Goal: Task Accomplishment & Management: Use online tool/utility

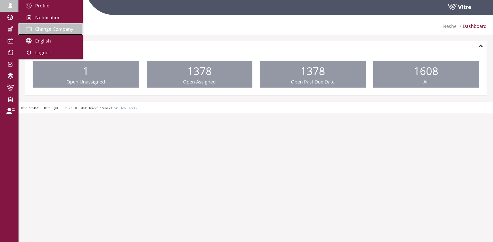
click at [34, 25] on link "Change Company" at bounding box center [50, 29] width 64 height 12
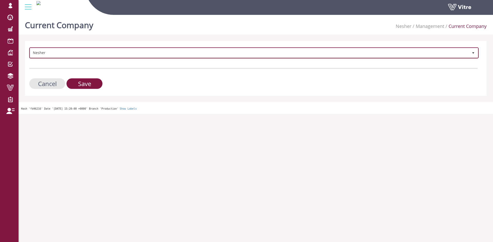
click at [79, 56] on span "Nesher" at bounding box center [249, 52] width 438 height 9
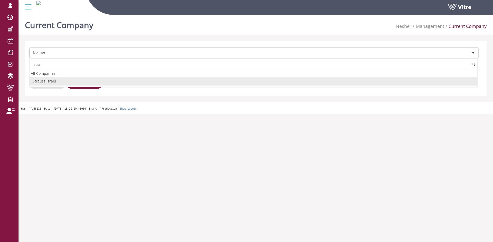
click at [53, 81] on li "Strauss Israel" at bounding box center [253, 81] width 447 height 9
type input "stra"
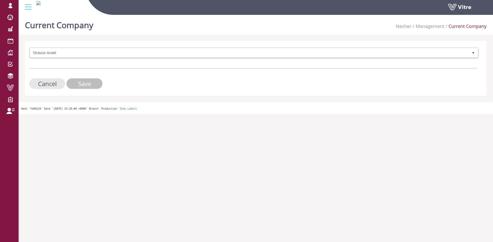
click at [82, 83] on input "Save" at bounding box center [84, 84] width 36 height 11
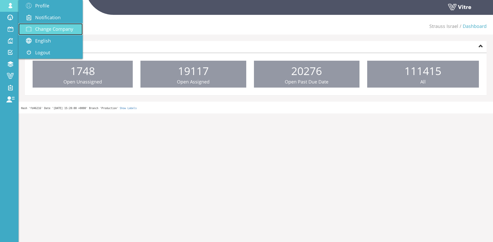
click at [57, 31] on span "Change Company" at bounding box center [54, 29] width 38 height 6
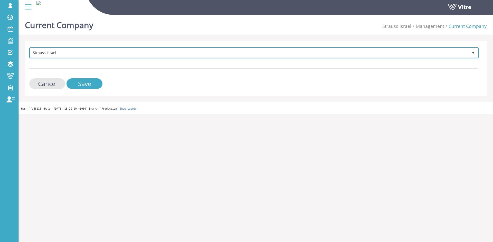
click at [105, 56] on span "Strauss Israel" at bounding box center [249, 52] width 438 height 9
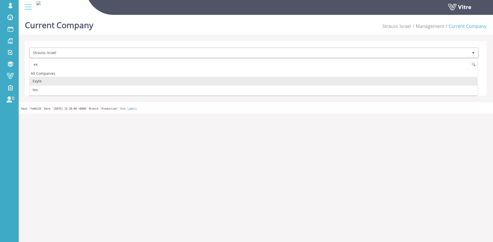
click at [56, 80] on li "Exyte" at bounding box center [253, 81] width 447 height 9
type input "ex"
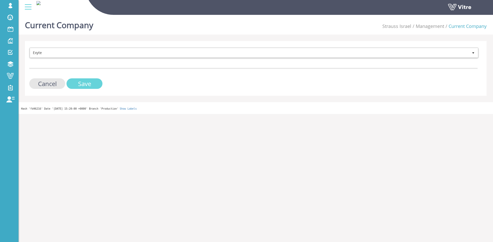
click at [75, 80] on input "Save" at bounding box center [84, 84] width 36 height 11
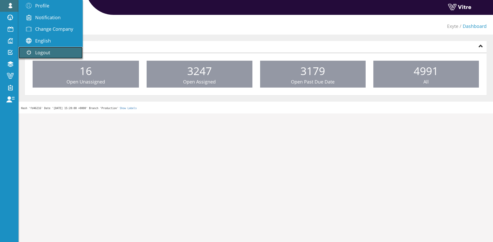
click at [41, 51] on span "Logout" at bounding box center [42, 53] width 15 height 6
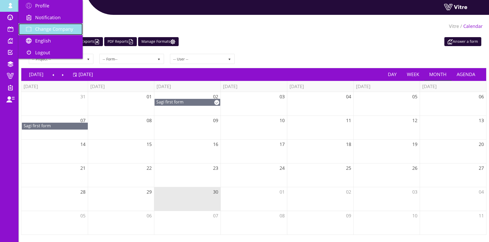
click at [53, 25] on link "Change Company" at bounding box center [50, 29] width 64 height 12
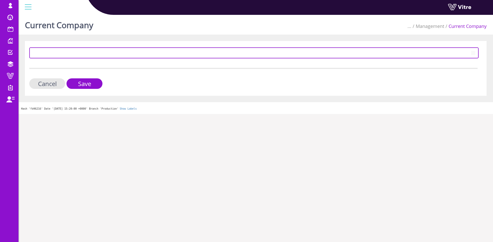
click at [60, 57] on span at bounding box center [254, 53] width 448 height 10
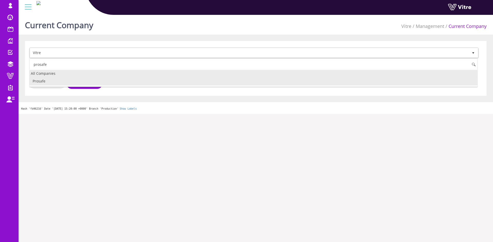
drag, startPoint x: 49, startPoint y: 77, endPoint x: 52, endPoint y: 79, distance: 4.1
click at [49, 77] on li "Prosafe" at bounding box center [253, 81] width 447 height 9
type input "prosafe"
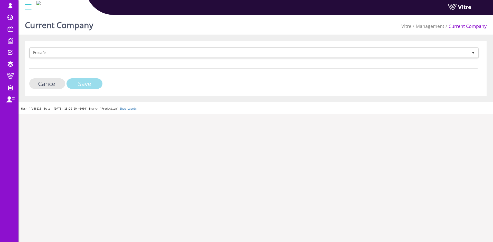
click at [77, 83] on input "Save" at bounding box center [84, 84] width 36 height 11
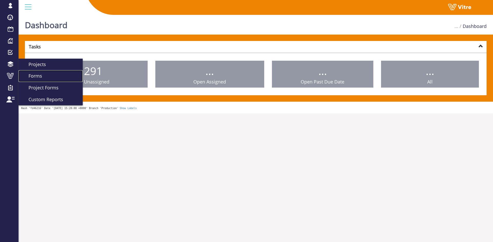
click at [33, 75] on span "Forms" at bounding box center [32, 76] width 20 height 6
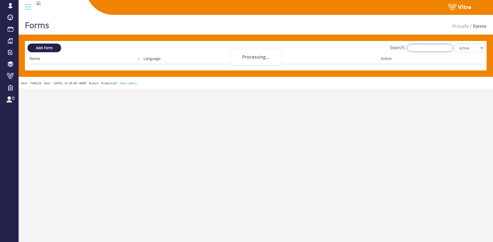
click at [444, 48] on input "Search:" at bounding box center [430, 48] width 46 height 8
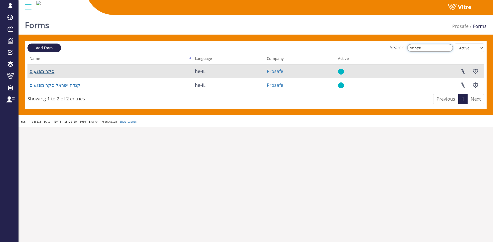
type input "סקר מפ"
click at [45, 74] on link "סקר מפגעים" at bounding box center [42, 71] width 25 height 6
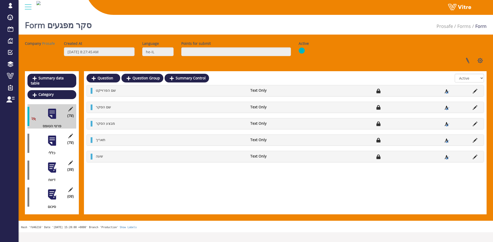
click at [54, 137] on div at bounding box center [52, 141] width 12 height 12
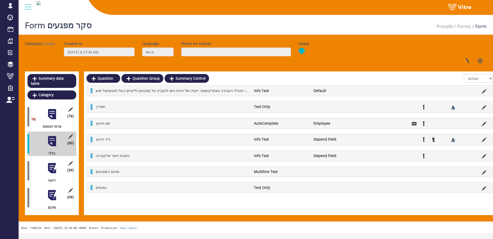
click at [55, 171] on div "(3 ) דיווח" at bounding box center [51, 170] width 49 height 24
click at [56, 170] on div "(3 ) דיווח" at bounding box center [51, 170] width 49 height 24
click at [55, 167] on div at bounding box center [52, 168] width 12 height 12
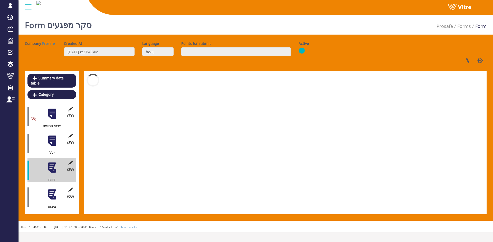
click at [55, 189] on div at bounding box center [52, 195] width 12 height 12
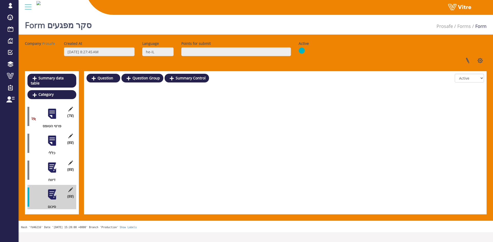
click at [57, 142] on div "(8 ) כללי" at bounding box center [51, 143] width 49 height 24
click at [57, 140] on div at bounding box center [52, 141] width 12 height 12
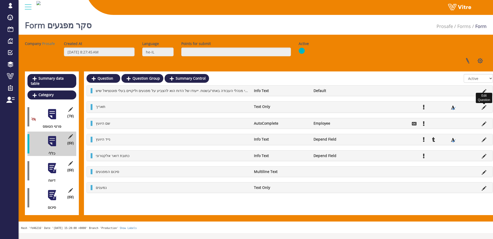
click at [482, 106] on icon at bounding box center [483, 107] width 5 height 5
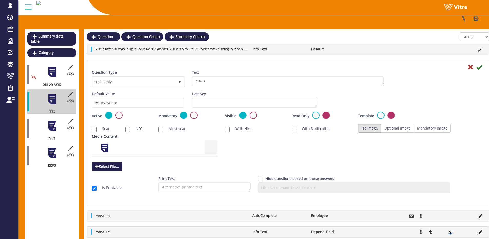
scroll to position [51, 0]
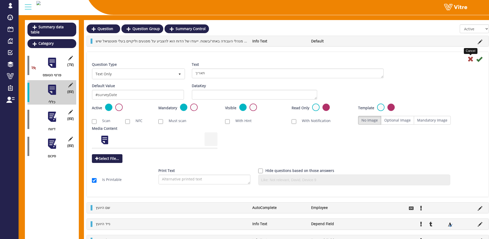
click at [467, 58] on icon at bounding box center [470, 59] width 6 height 6
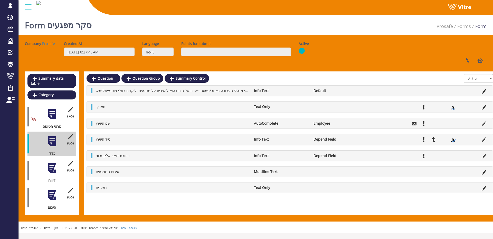
click at [53, 113] on div at bounding box center [52, 114] width 12 height 12
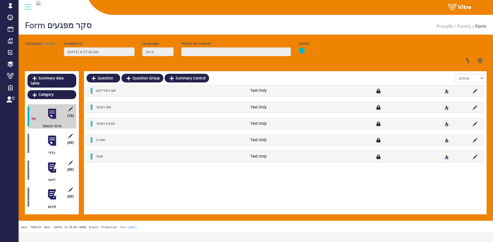
click at [51, 139] on div at bounding box center [52, 141] width 12 height 12
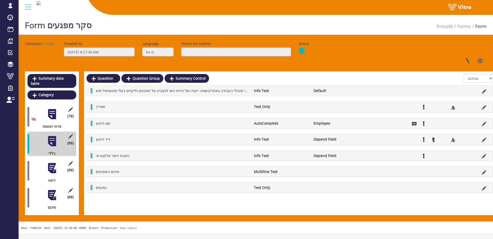
click at [50, 162] on div at bounding box center [52, 168] width 12 height 12
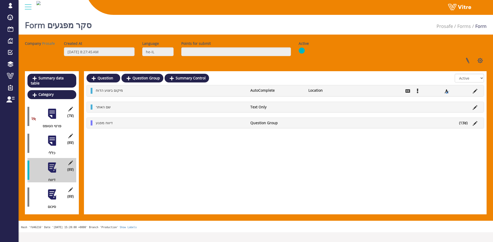
click at [56, 202] on div "Summary data table Category (7 ) פרטי הטופס (8 ) כללי (8 ) דיווח (8 ) סיכום" at bounding box center [52, 142] width 54 height 143
click at [56, 162] on div at bounding box center [52, 168] width 12 height 12
click at [56, 144] on div "(8 ) כללי" at bounding box center [51, 143] width 49 height 24
click at [56, 143] on div "(8 ) כללי" at bounding box center [51, 143] width 49 height 24
click at [56, 142] on div "(8 ) כללי" at bounding box center [51, 143] width 49 height 24
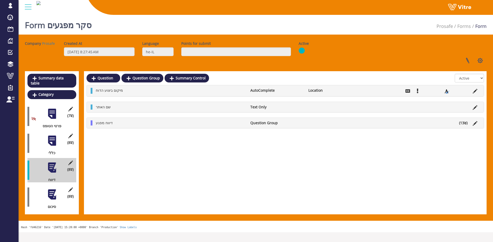
click at [56, 141] on div at bounding box center [52, 141] width 12 height 12
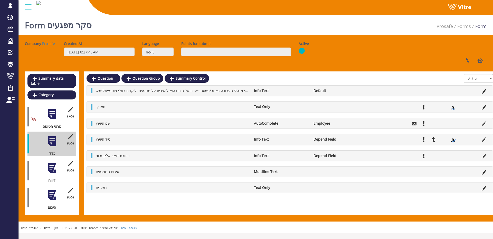
click at [55, 162] on div at bounding box center [52, 168] width 12 height 12
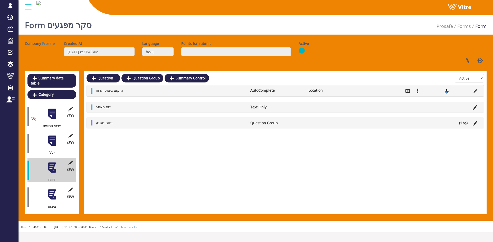
click at [52, 189] on div at bounding box center [52, 195] width 12 height 12
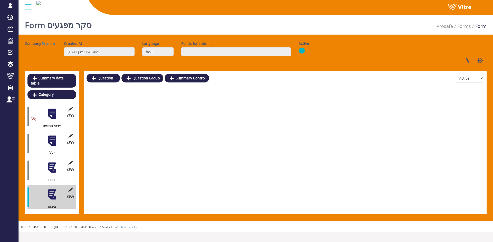
click at [56, 163] on div at bounding box center [52, 168] width 12 height 12
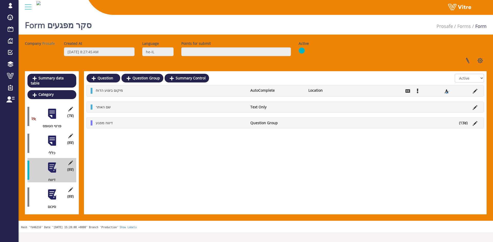
click at [51, 193] on div at bounding box center [52, 195] width 12 height 12
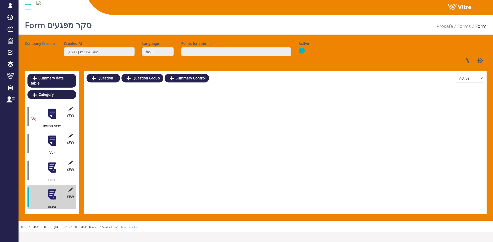
drag, startPoint x: 104, startPoint y: 135, endPoint x: 147, endPoint y: 179, distance: 61.3
click at [139, 191] on div "Question Question Group Summary Control All Active Not Active שם היועץ Text Onl…" at bounding box center [285, 142] width 402 height 143
drag, startPoint x: 147, startPoint y: 179, endPoint x: 174, endPoint y: 61, distance: 120.4
click at [174, 61] on div "Company Prosafe Created At 5/22/2023 8:27:45 AM Language he-IL Points for submi…" at bounding box center [255, 128] width 461 height 174
click at [55, 167] on div at bounding box center [52, 168] width 12 height 12
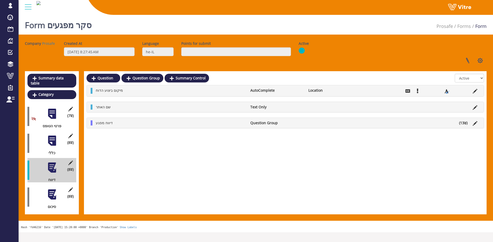
click at [59, 188] on div "(8 ) סיכום" at bounding box center [51, 197] width 49 height 24
click at [56, 190] on div at bounding box center [52, 195] width 12 height 12
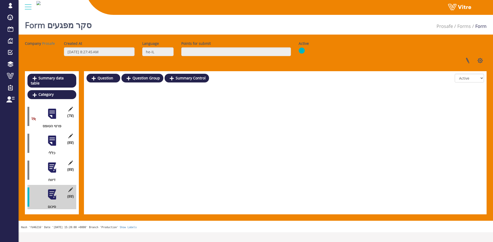
click at [51, 135] on div at bounding box center [52, 141] width 12 height 12
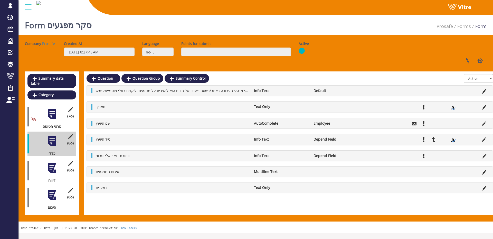
click at [57, 110] on div at bounding box center [52, 114] width 12 height 12
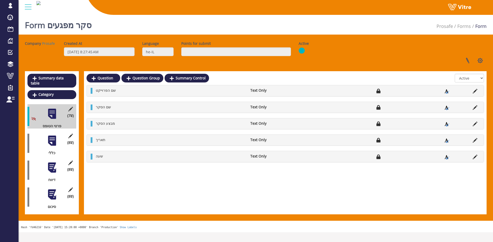
click at [59, 143] on div "(8 ) כללי" at bounding box center [51, 143] width 49 height 24
click at [56, 141] on div at bounding box center [52, 141] width 12 height 12
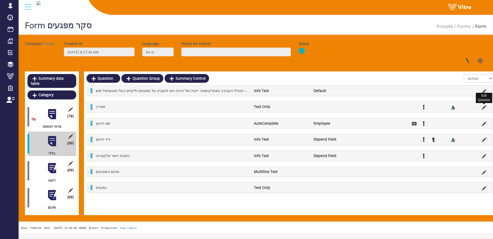
click at [485, 108] on icon at bounding box center [483, 107] width 5 height 5
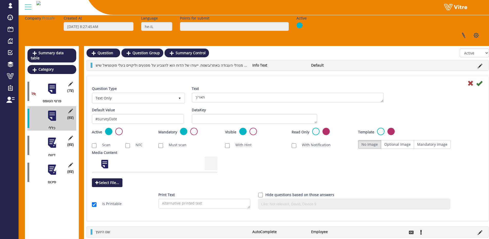
scroll to position [26, 0]
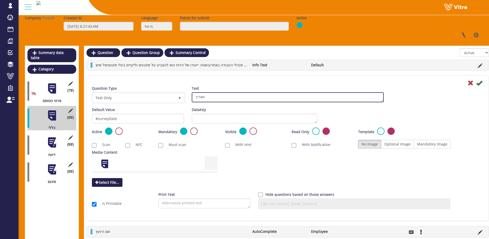
drag, startPoint x: 228, startPoint y: 96, endPoint x: 173, endPoint y: 97, distance: 54.2
click at [189, 95] on div "Text תאריך" at bounding box center [288, 96] width 200 height 20
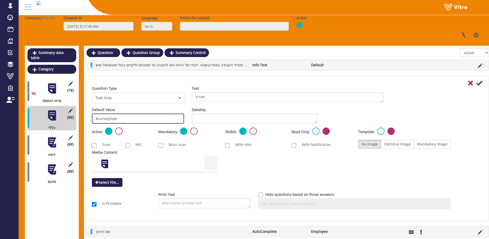
drag, startPoint x: 145, startPoint y: 117, endPoint x: 91, endPoint y: 119, distance: 53.7
click at [91, 119] on div "Default Value #surveyDate" at bounding box center [138, 117] width 100 height 20
click at [154, 114] on input "#surveyDate" at bounding box center [138, 118] width 92 height 10
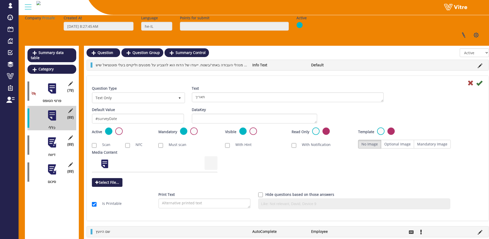
click at [57, 83] on div at bounding box center [52, 89] width 12 height 12
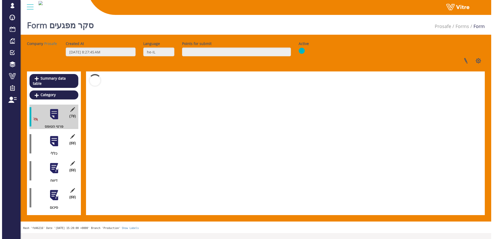
scroll to position [0, 0]
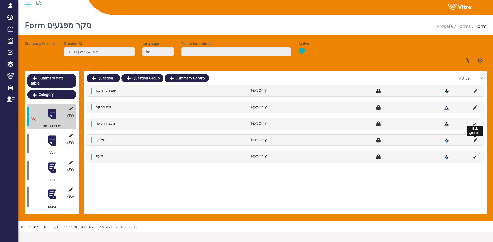
click at [476, 141] on icon at bounding box center [474, 140] width 5 height 5
click at [473, 141] on icon at bounding box center [474, 140] width 5 height 5
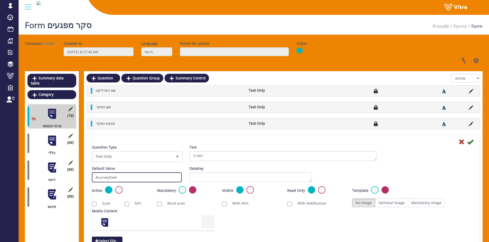
drag, startPoint x: 143, startPoint y: 181, endPoint x: 84, endPoint y: 173, distance: 59.0
click at [85, 173] on div "Question Question Group Summary Control All Active Not Active שם הפרוייקט Text …" at bounding box center [283, 187] width 398 height 233
click at [49, 137] on div at bounding box center [52, 141] width 12 height 12
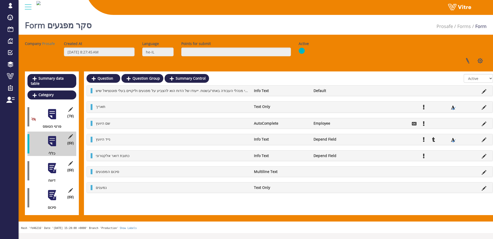
click at [481, 106] on li at bounding box center [484, 106] width 10 height 5
click at [483, 106] on icon at bounding box center [483, 107] width 5 height 5
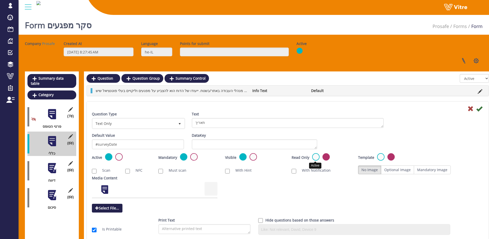
click at [316, 157] on label at bounding box center [315, 156] width 7 height 7
click at [0, 0] on input "radio" at bounding box center [0, 0] width 0 height 0
click at [478, 109] on icon at bounding box center [479, 108] width 6 height 6
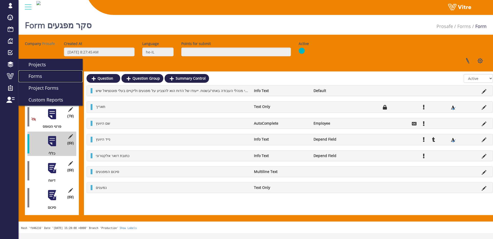
click at [34, 73] on link "Forms" at bounding box center [50, 76] width 64 height 12
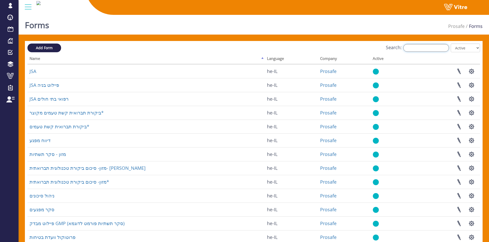
click at [446, 51] on input "Search:" at bounding box center [426, 48] width 46 height 8
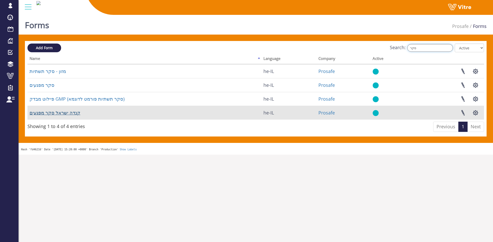
type input "סקר"
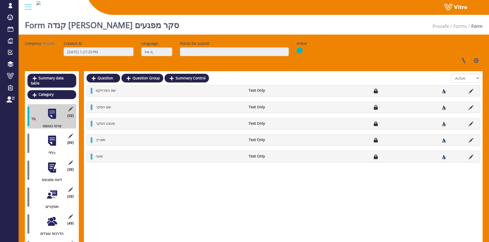
click at [45, 135] on div "(8 ) כללי" at bounding box center [51, 143] width 49 height 24
click at [51, 135] on div at bounding box center [52, 141] width 12 height 12
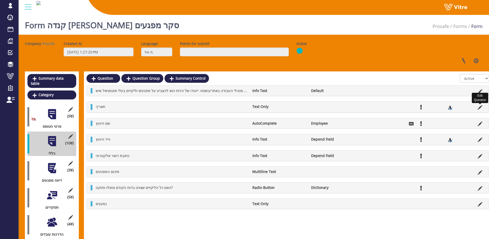
click at [478, 107] on icon at bounding box center [480, 107] width 5 height 5
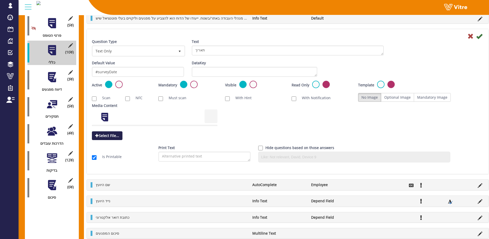
scroll to position [103, 0]
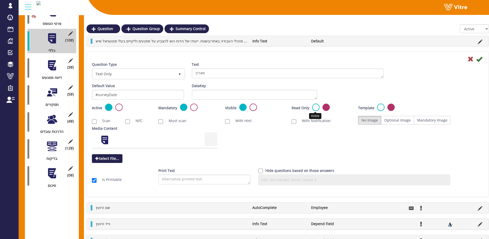
click at [314, 108] on label at bounding box center [315, 106] width 7 height 7
click at [0, 0] on input "radio" at bounding box center [0, 0] width 0 height 0
click at [477, 59] on icon at bounding box center [479, 59] width 6 height 6
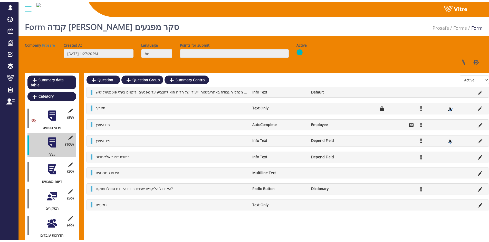
scroll to position [0, 0]
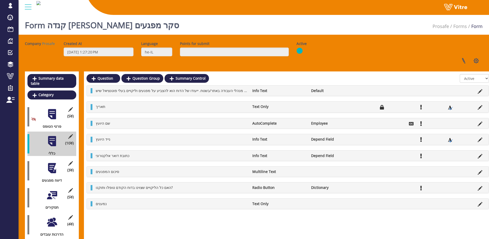
click at [56, 165] on div at bounding box center [52, 168] width 12 height 12
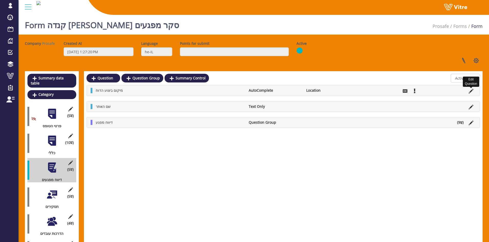
click at [471, 90] on icon at bounding box center [471, 91] width 5 height 5
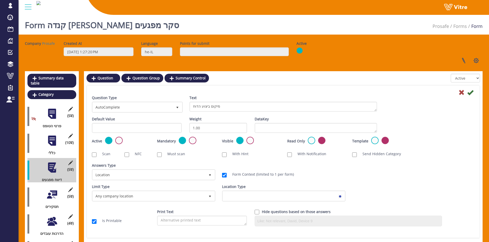
scroll to position [51, 0]
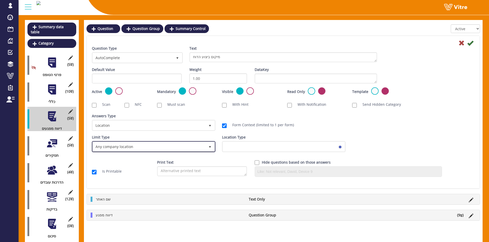
click at [198, 147] on span "Any company location" at bounding box center [149, 146] width 113 height 9
click at [360, 134] on div "Answers Type Default 0 Answers Type Location 8 Module Select Form Context (limi…" at bounding box center [283, 124] width 390 height 21
click at [202, 148] on span "Any company location" at bounding box center [149, 146] width 113 height 9
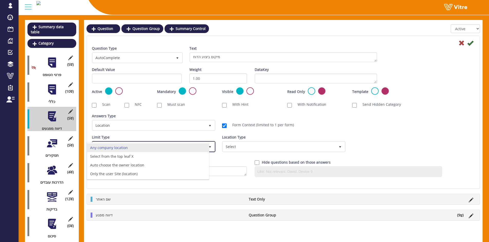
click at [202, 148] on li "Any company location" at bounding box center [148, 148] width 122 height 9
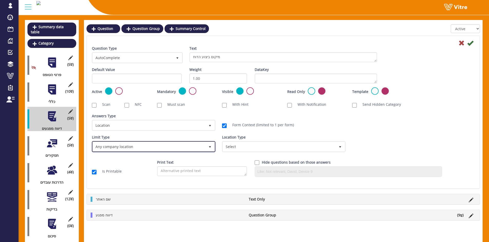
click at [142, 148] on span "Any company location" at bounding box center [149, 146] width 113 height 9
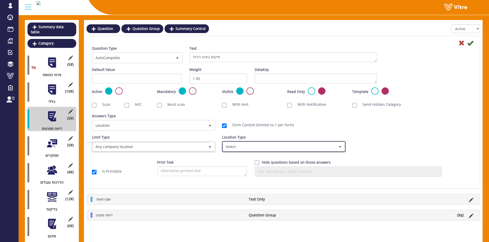
click at [270, 146] on span "Select" at bounding box center [279, 146] width 113 height 9
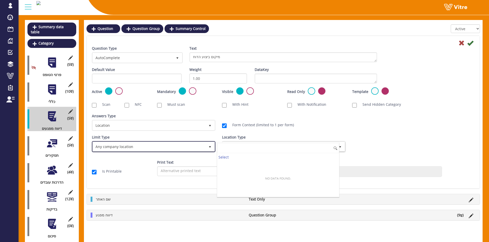
click at [184, 147] on span "Any company location" at bounding box center [149, 146] width 113 height 9
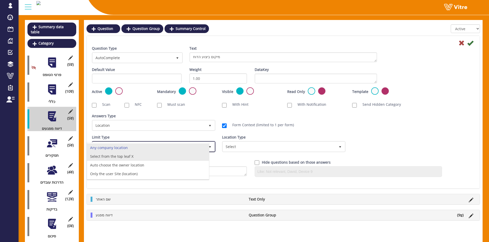
click at [162, 157] on li "Select from the top leaf X" at bounding box center [148, 156] width 122 height 9
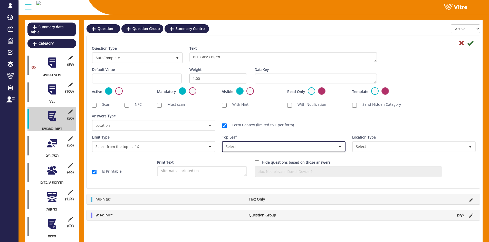
click at [239, 144] on span "Select" at bounding box center [279, 146] width 113 height 9
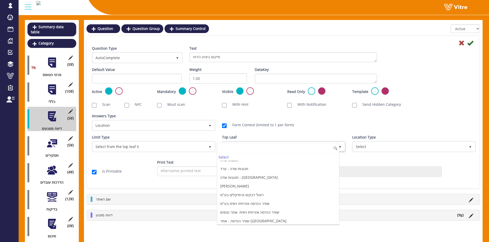
scroll to position [3313, 0]
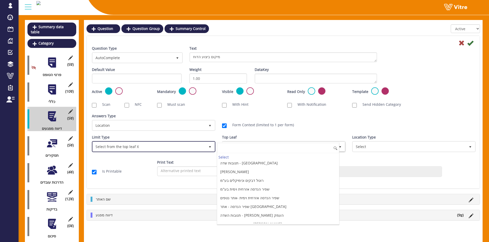
click at [190, 150] on span "Select from the top leaf X" at bounding box center [149, 146] width 113 height 9
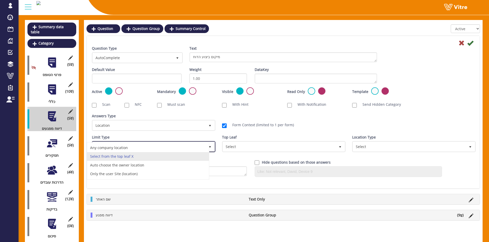
click at [190, 149] on li "Any company location" at bounding box center [148, 148] width 122 height 9
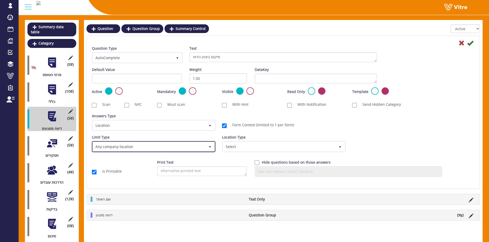
click at [190, 149] on span "Any company location" at bounding box center [149, 146] width 113 height 9
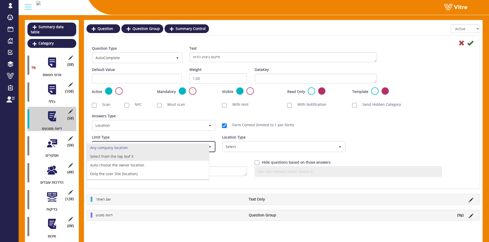
click at [183, 156] on li "Select from the top leaf X" at bounding box center [148, 156] width 122 height 9
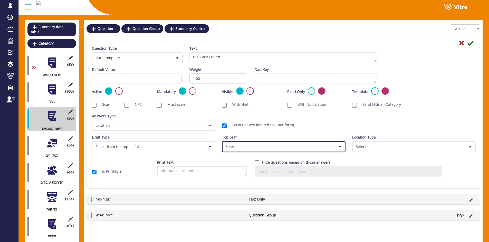
click at [238, 144] on span "Select" at bounding box center [279, 146] width 113 height 9
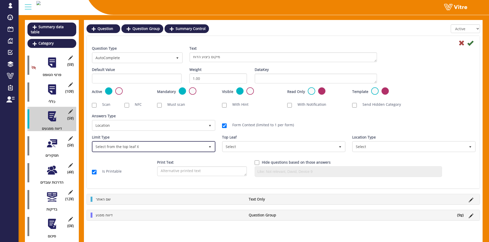
click at [126, 149] on span "Select from the top leaf X" at bounding box center [149, 146] width 113 height 9
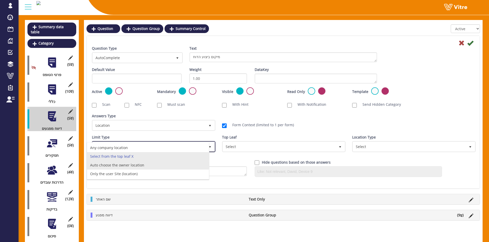
click at [130, 165] on li "Auto choose the owner location" at bounding box center [148, 165] width 122 height 9
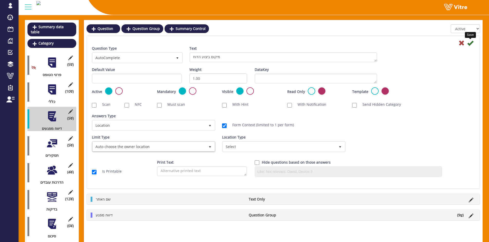
click at [472, 46] on icon at bounding box center [470, 43] width 6 height 6
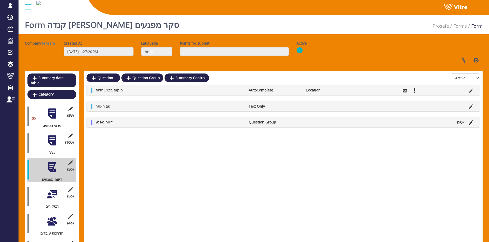
scroll to position [0, 0]
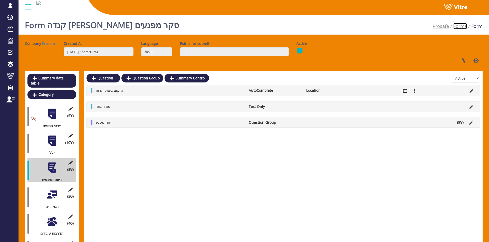
drag, startPoint x: 465, startPoint y: 28, endPoint x: 442, endPoint y: 26, distance: 22.6
click at [465, 28] on link "Forms" at bounding box center [460, 26] width 14 height 6
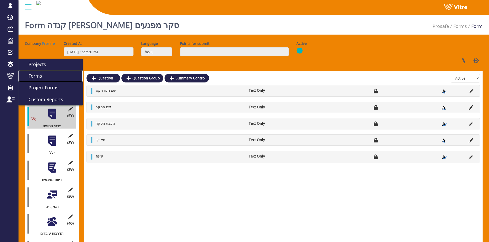
click at [30, 74] on span "Forms" at bounding box center [32, 76] width 20 height 6
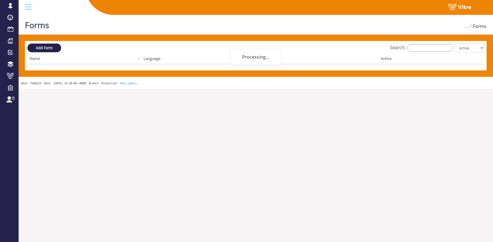
click at [423, 54] on div "Add Form Search: All Active Not Active Processing... Name Language Company Acti…" at bounding box center [255, 56] width 456 height 24
click at [424, 53] on div "Add Form Search: All Active Not Active Processing... Name Language Company Acti…" at bounding box center [255, 56] width 456 height 24
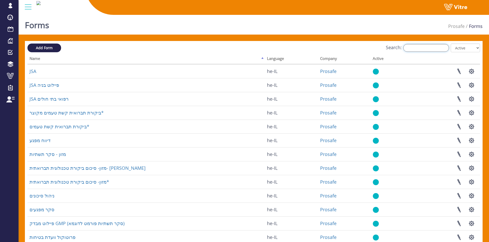
click at [425, 49] on input "Search:" at bounding box center [426, 48] width 46 height 8
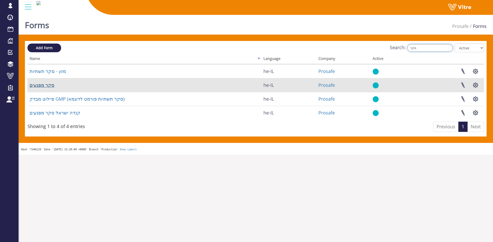
type input "סקר"
click at [40, 84] on link "סקר מפגעים" at bounding box center [42, 85] width 25 height 6
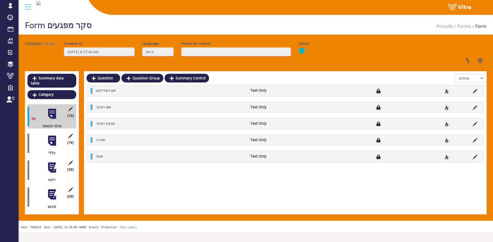
click at [53, 136] on div at bounding box center [52, 141] width 12 height 12
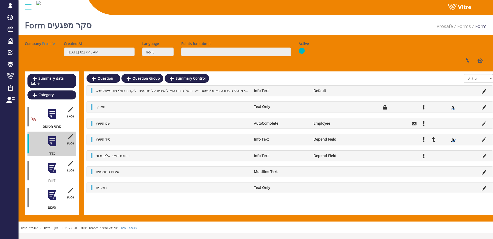
click at [49, 165] on div at bounding box center [52, 168] width 12 height 12
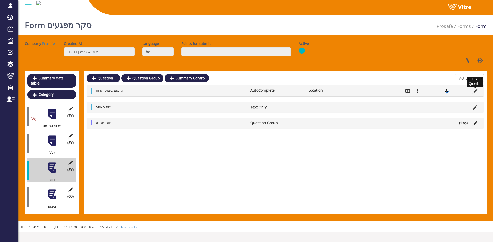
click at [473, 92] on icon at bounding box center [474, 91] width 5 height 5
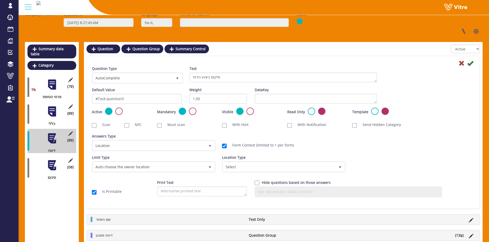
scroll to position [51, 0]
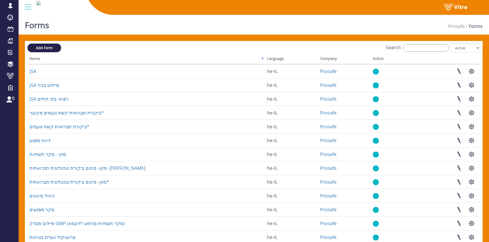
drag, startPoint x: 420, startPoint y: 41, endPoint x: 420, endPoint y: 44, distance: 2.8
click at [420, 43] on div "Forms Prosafe Forms Add Form Search: All Active Not Active Processing... Name L…" at bounding box center [253, 160] width 470 height 295
click at [420, 47] on input "Search:" at bounding box center [426, 48] width 46 height 8
click at [442, 50] on input "Search:" at bounding box center [426, 48] width 46 height 8
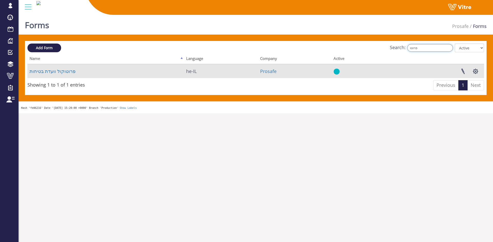
type input "פרוטו"
click at [73, 67] on td "פרוטוקול וועדת בטיחות" at bounding box center [105, 71] width 157 height 14
click at [71, 69] on td "פרוטוקול וועדת בטיחות" at bounding box center [105, 71] width 157 height 14
click at [71, 70] on link "פרוטוקול וועדת בטיחות" at bounding box center [53, 71] width 46 height 6
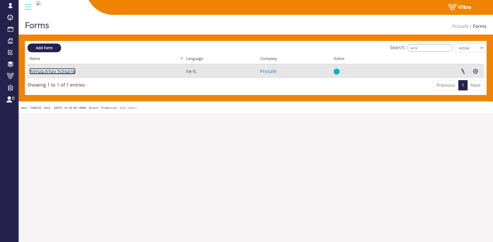
click at [71, 70] on link "פרוטוקול וועדת בטיחות" at bounding box center [53, 71] width 46 height 6
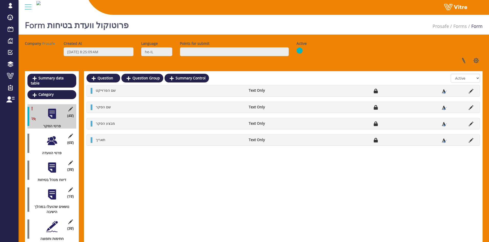
click at [50, 135] on div at bounding box center [52, 141] width 12 height 12
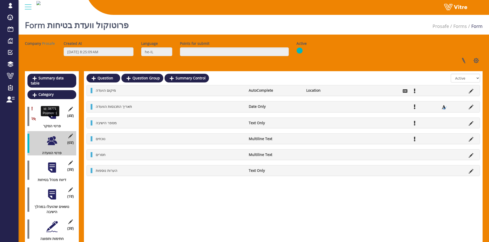
click at [52, 124] on div "פרטי הסקר" at bounding box center [49, 126] width 45 height 5
click at [53, 114] on div at bounding box center [52, 114] width 12 height 12
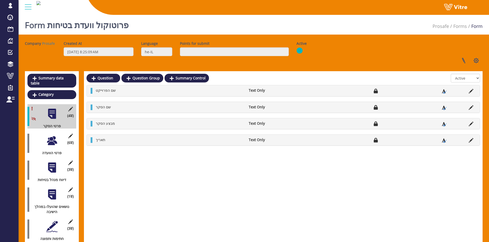
click at [49, 135] on div at bounding box center [52, 141] width 12 height 12
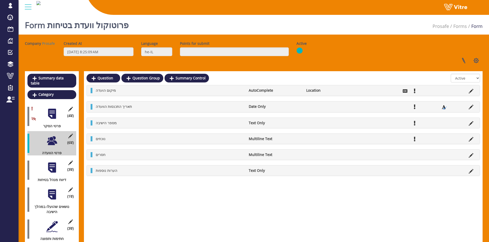
scroll to position [17, 0]
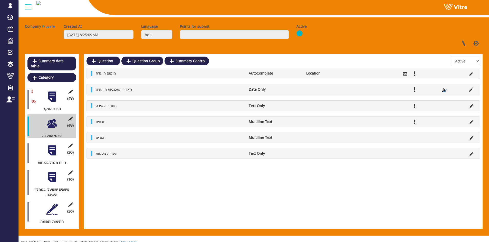
click at [47, 152] on div "(3 ) דיווח מנהל בטיחות" at bounding box center [51, 153] width 49 height 24
click at [49, 149] on div at bounding box center [52, 151] width 12 height 12
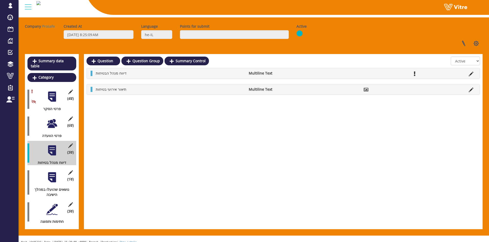
click at [50, 175] on div at bounding box center [52, 178] width 12 height 12
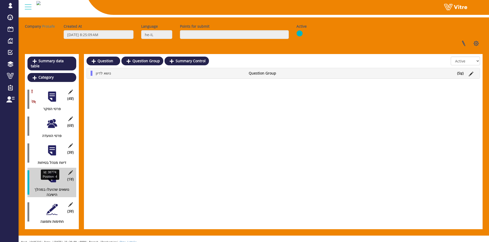
click at [38, 201] on div "(3 ) חתימות ותפוצה" at bounding box center [51, 212] width 49 height 24
click at [44, 201] on div "(3 ) חתימות ותפוצה" at bounding box center [51, 212] width 49 height 24
click at [46, 202] on div "(3 ) חתימות ותפוצה" at bounding box center [51, 212] width 49 height 24
click at [47, 204] on div at bounding box center [52, 210] width 12 height 12
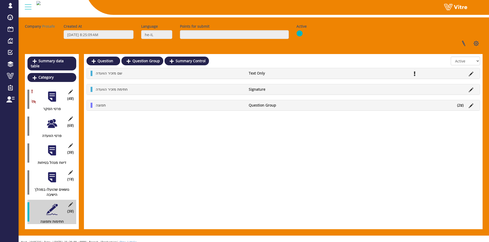
click at [53, 120] on div at bounding box center [52, 124] width 12 height 12
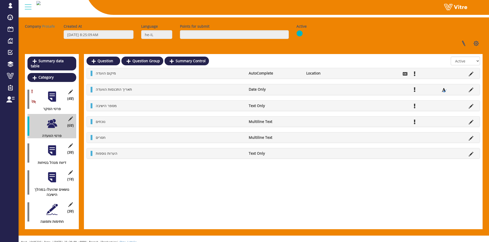
click at [468, 89] on li at bounding box center [471, 89] width 10 height 5
click at [471, 89] on icon at bounding box center [471, 90] width 5 height 5
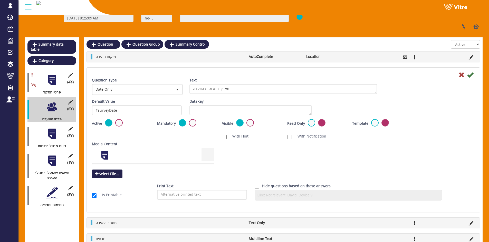
scroll to position [43, 0]
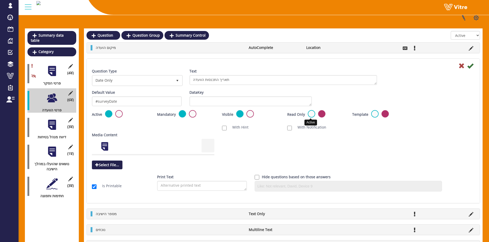
click at [311, 113] on label at bounding box center [311, 113] width 7 height 7
click at [0, 0] on input "radio" at bounding box center [0, 0] width 0 height 0
click at [473, 67] on icon at bounding box center [470, 66] width 6 height 6
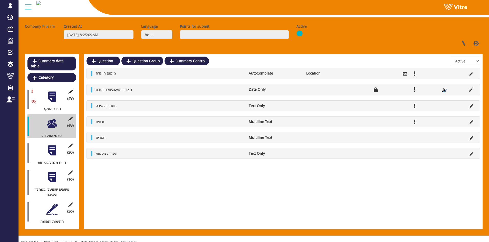
click at [41, 144] on div "(3 ) דיווח מנהל בטיחות" at bounding box center [51, 153] width 49 height 24
click at [47, 145] on div at bounding box center [52, 151] width 12 height 12
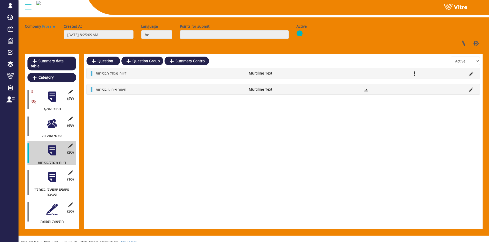
click at [53, 172] on div at bounding box center [52, 178] width 12 height 12
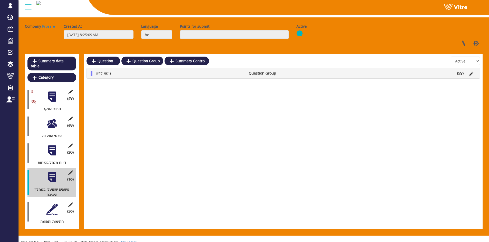
click at [55, 145] on div at bounding box center [52, 151] width 12 height 12
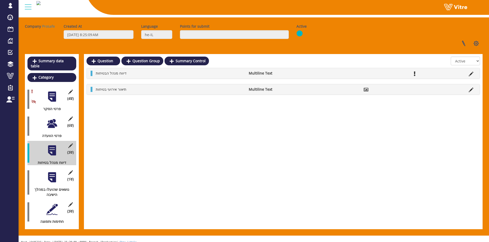
click at [56, 178] on div "(1 ) נושאים שהועלו במהלך הישיבה" at bounding box center [51, 183] width 49 height 30
click at [54, 178] on div "(1 ) נושאים שהועלו במהלך הישיבה" at bounding box center [51, 183] width 49 height 30
click at [49, 172] on div at bounding box center [52, 178] width 12 height 12
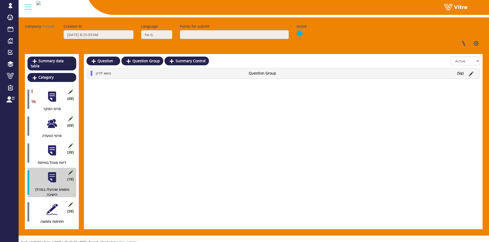
click at [48, 210] on div "(3 ) חתימות ותפוצה" at bounding box center [51, 212] width 49 height 24
drag, startPoint x: 47, startPoint y: 208, endPoint x: 50, endPoint y: 202, distance: 6.2
click at [47, 208] on div at bounding box center [52, 210] width 12 height 12
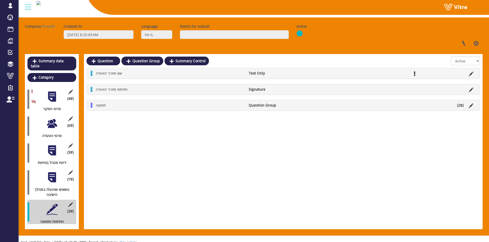
click at [52, 126] on div "(6 ) פרטי הוועדה" at bounding box center [51, 126] width 49 height 24
click at [51, 122] on div at bounding box center [52, 124] width 12 height 12
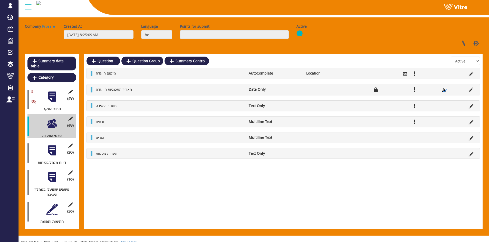
click at [471, 74] on icon at bounding box center [471, 74] width 5 height 5
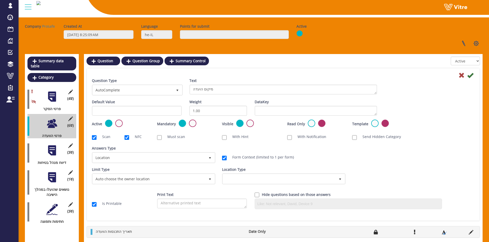
scroll to position [43, 0]
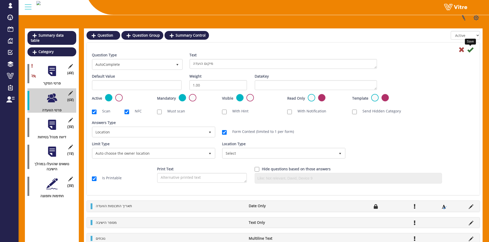
click at [470, 49] on icon at bounding box center [470, 50] width 6 height 6
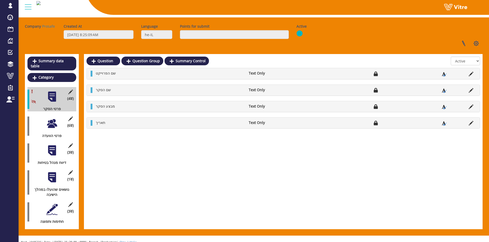
scroll to position [17, 0]
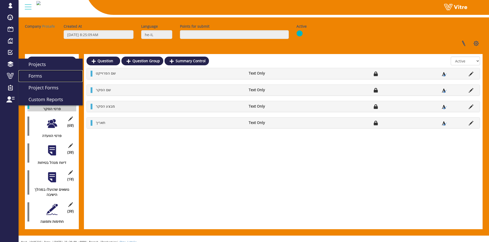
drag, startPoint x: 29, startPoint y: 72, endPoint x: 32, endPoint y: 72, distance: 2.8
click at [29, 72] on link "Forms" at bounding box center [50, 76] width 64 height 12
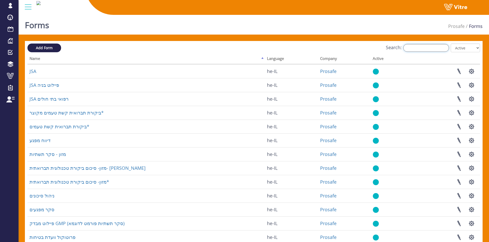
click at [444, 50] on input "Search:" at bounding box center [426, 48] width 46 height 8
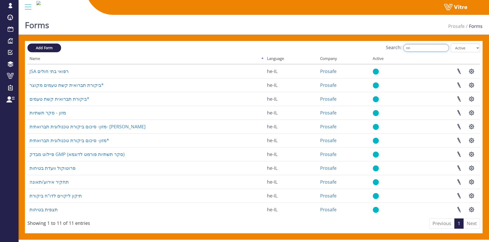
type input "ת"
type input ","
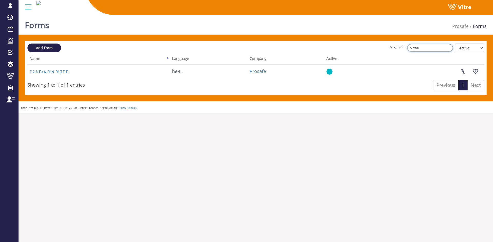
type input "תחקיר"
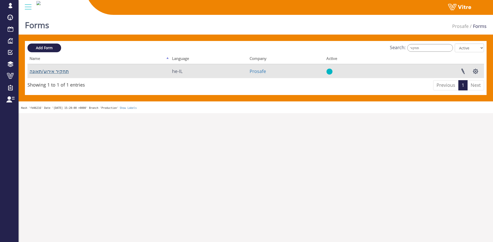
drag, startPoint x: 59, startPoint y: 63, endPoint x: 56, endPoint y: 71, distance: 8.4
click at [57, 67] on table "Name Language Company Active תחקיר אירוע/תאונה he-IL Prosafe Linked Projects Se…" at bounding box center [255, 67] width 456 height 24
click at [56, 71] on link "תחקיר אירוע/תאונה" at bounding box center [49, 71] width 39 height 6
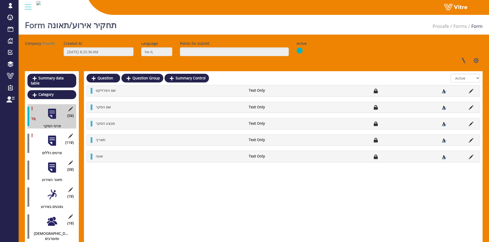
click at [59, 142] on div "(11 ) פרטים כללים" at bounding box center [51, 143] width 49 height 24
click at [57, 141] on div at bounding box center [52, 141] width 12 height 12
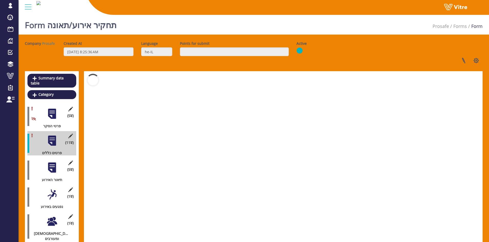
click at [57, 141] on div at bounding box center [52, 141] width 12 height 12
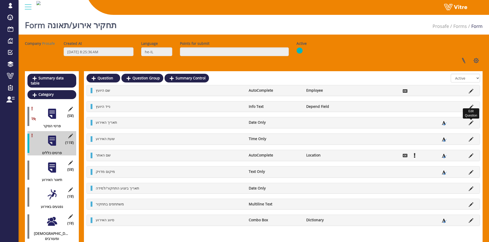
click at [473, 123] on icon at bounding box center [471, 123] width 5 height 5
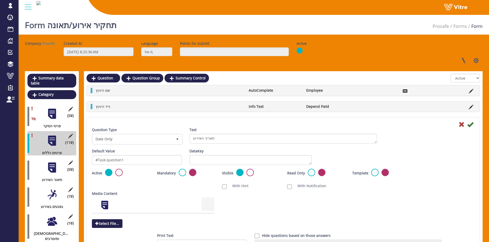
scroll to position [51, 0]
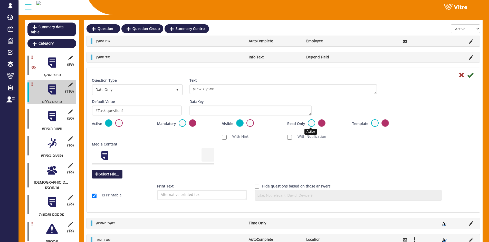
click at [314, 123] on label at bounding box center [311, 123] width 7 height 7
click at [0, 0] on input "radio" at bounding box center [0, 0] width 0 height 0
click at [470, 75] on icon at bounding box center [470, 75] width 6 height 6
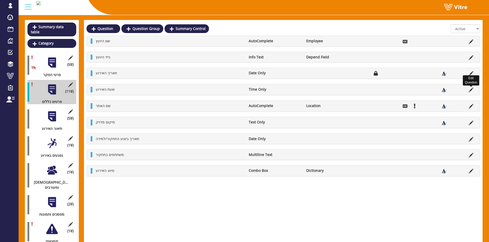
click at [471, 91] on icon at bounding box center [471, 90] width 5 height 5
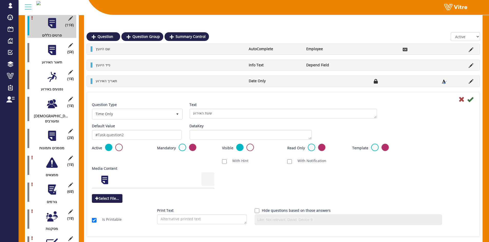
scroll to position [128, 0]
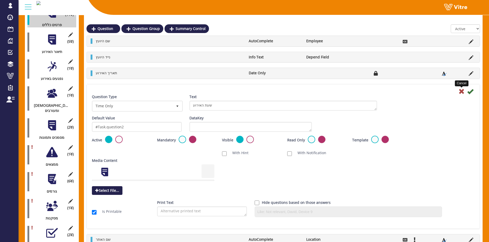
click at [461, 92] on icon at bounding box center [461, 92] width 6 height 6
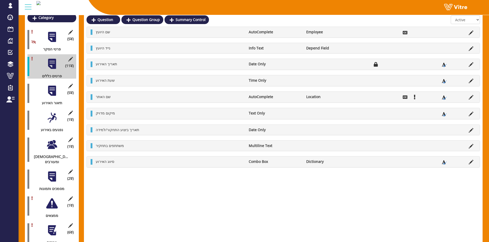
scroll to position [0, 0]
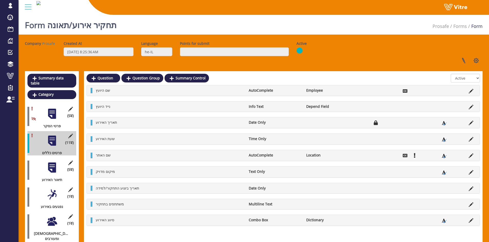
click at [470, 123] on icon at bounding box center [471, 123] width 5 height 5
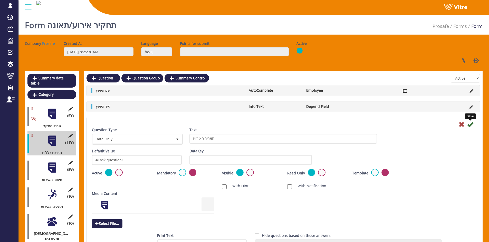
click at [471, 123] on icon at bounding box center [470, 125] width 6 height 6
click at [322, 176] on label at bounding box center [321, 172] width 7 height 7
click at [0, 0] on input "radio" at bounding box center [0, 0] width 0 height 0
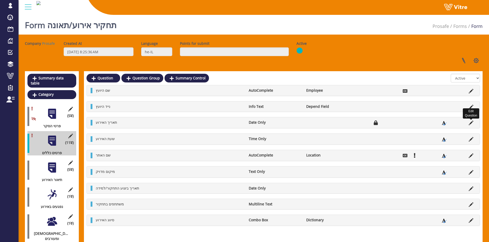
click at [471, 125] on icon at bounding box center [471, 123] width 5 height 5
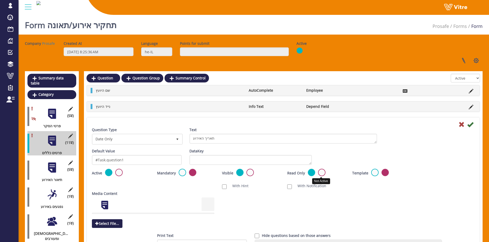
click at [322, 171] on label at bounding box center [321, 172] width 7 height 7
click at [0, 0] on input "radio" at bounding box center [0, 0] width 0 height 0
click at [473, 125] on icon at bounding box center [470, 125] width 6 height 6
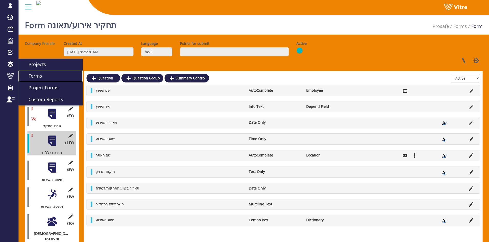
click at [37, 74] on span "Forms" at bounding box center [32, 76] width 20 height 6
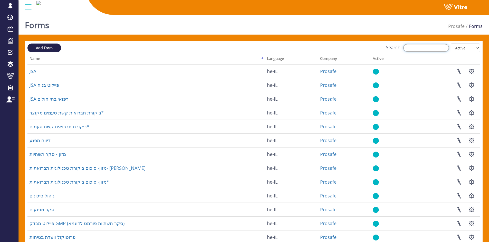
click at [411, 47] on input "Search:" at bounding box center [426, 48] width 46 height 8
type input "ק"
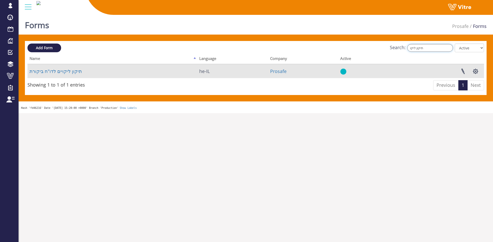
type input "תיקון ליקו"
click at [77, 75] on td "תיקון ליקויים לדו"ח ביקורת" at bounding box center [112, 71] width 170 height 14
click at [74, 74] on link "תיקון ליקויים לדו"ח ביקורת" at bounding box center [56, 71] width 52 height 6
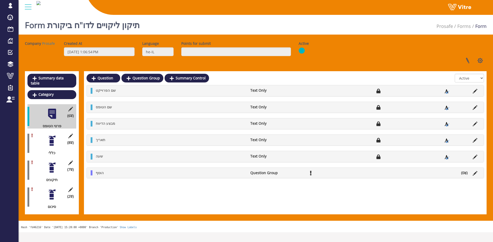
click at [56, 138] on div at bounding box center [52, 141] width 12 height 12
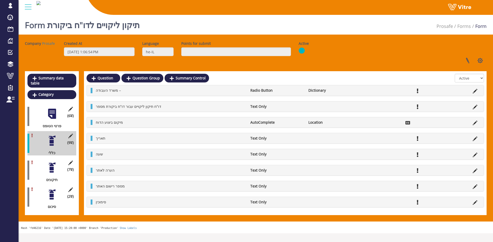
click at [476, 126] on div "מיקום ביצוע הדוח AutoComplete Location" at bounding box center [285, 123] width 397 height 10
click at [476, 124] on icon at bounding box center [474, 123] width 5 height 5
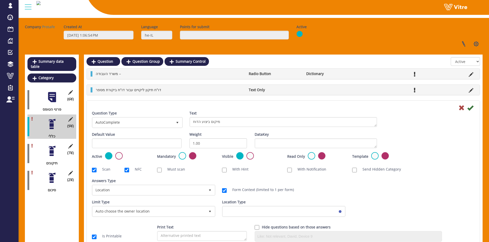
scroll to position [26, 0]
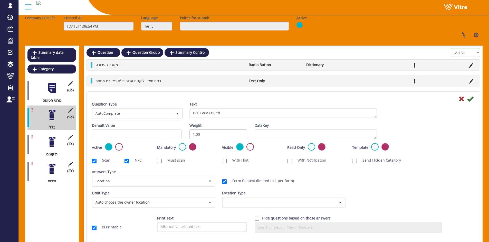
click at [459, 99] on icon at bounding box center [461, 99] width 6 height 6
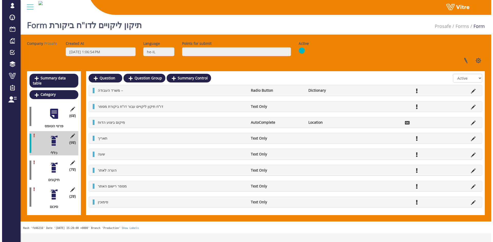
scroll to position [0, 0]
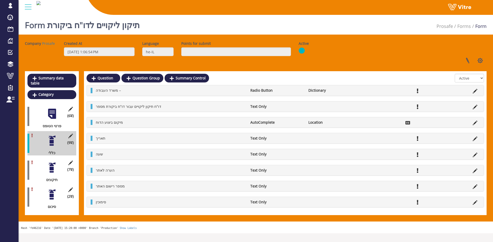
click at [47, 166] on div at bounding box center [52, 168] width 12 height 12
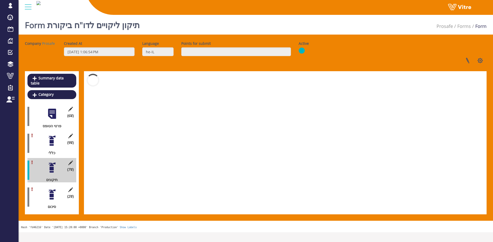
click at [48, 166] on div at bounding box center [52, 168] width 12 height 12
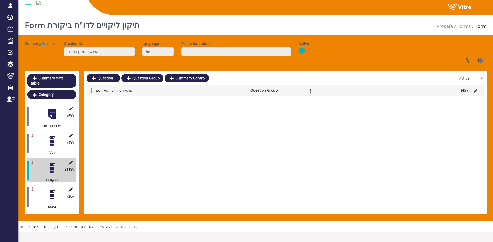
click at [54, 193] on div at bounding box center [52, 195] width 12 height 12
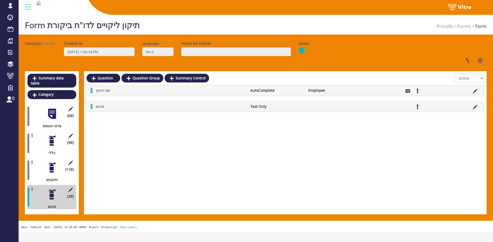
click at [53, 142] on div "(9 ) כללי" at bounding box center [51, 143] width 49 height 24
click at [55, 138] on div at bounding box center [52, 141] width 12 height 12
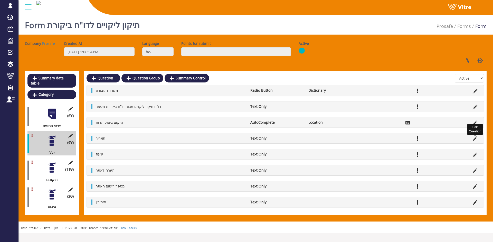
click at [473, 139] on icon at bounding box center [474, 139] width 5 height 5
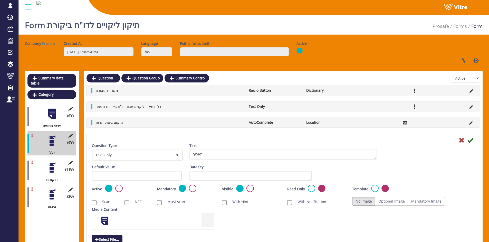
click at [461, 144] on div "Question Type Text Only 5 Text תאריך" at bounding box center [283, 153] width 390 height 21
click at [462, 143] on icon at bounding box center [461, 141] width 6 height 6
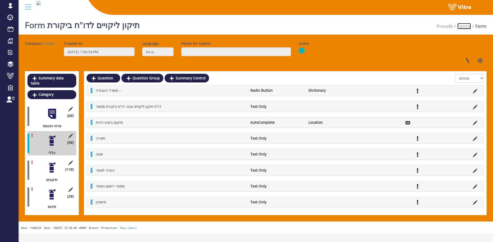
click at [460, 24] on link "Forms" at bounding box center [464, 26] width 14 height 6
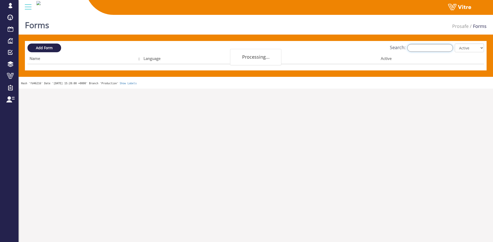
click at [429, 48] on input "Search:" at bounding box center [430, 48] width 46 height 8
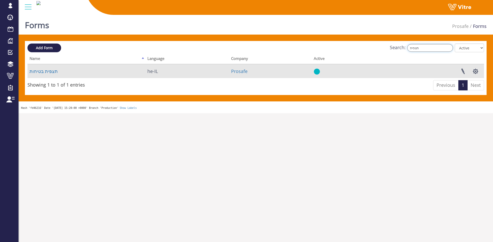
type input "תצפית"
click at [56, 68] on td "תצפית בטיחות" at bounding box center [86, 71] width 118 height 14
click at [52, 69] on link "תצפית בטיחות" at bounding box center [44, 71] width 28 height 6
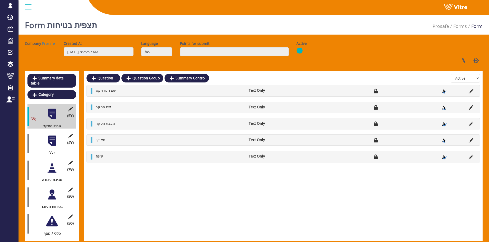
click at [54, 135] on div at bounding box center [52, 141] width 12 height 12
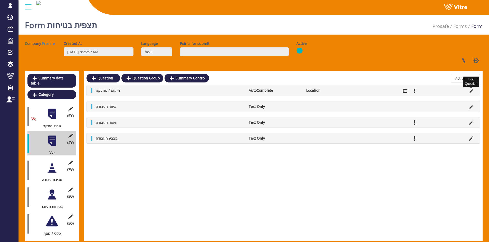
click at [472, 92] on icon at bounding box center [471, 91] width 5 height 5
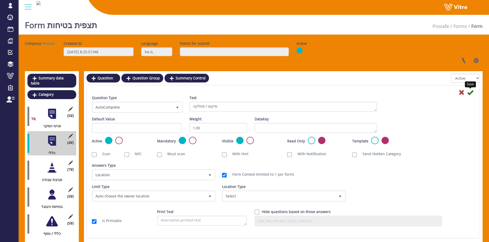
click at [472, 93] on icon at bounding box center [470, 93] width 6 height 6
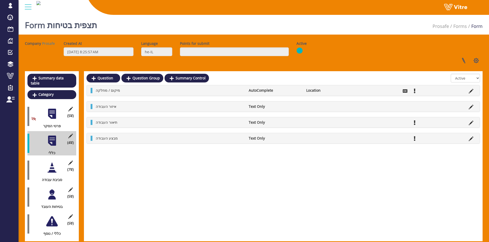
click at [56, 167] on div at bounding box center [52, 168] width 12 height 12
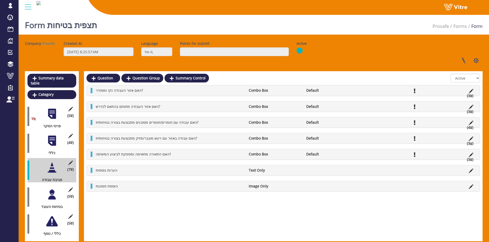
click at [58, 190] on div "(5 ) בטיחות העובד" at bounding box center [51, 197] width 49 height 24
click at [55, 216] on div at bounding box center [52, 222] width 12 height 12
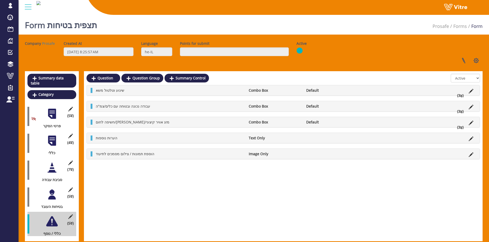
click at [51, 193] on div at bounding box center [52, 195] width 12 height 12
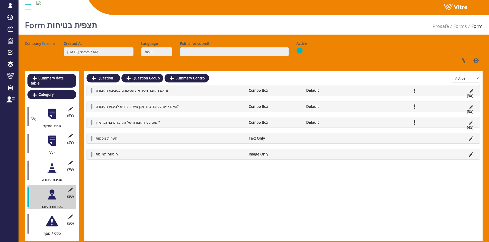
click at [54, 135] on div at bounding box center [52, 141] width 12 height 12
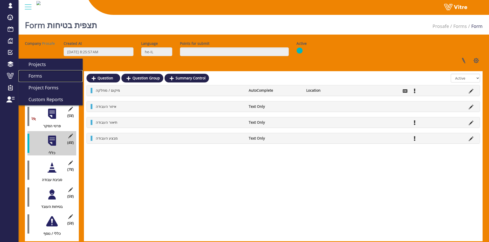
click at [54, 75] on link "Forms" at bounding box center [50, 76] width 64 height 12
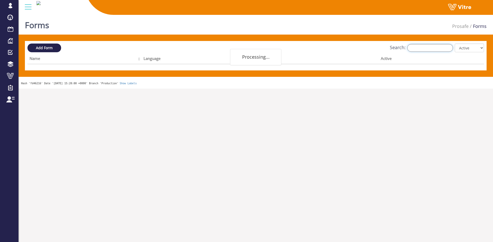
click at [437, 51] on input "Search:" at bounding box center [430, 48] width 46 height 8
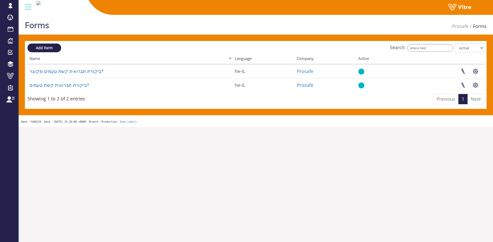
click at [433, 44] on div "Add Form Search: קשת טעמים All Active Not Active Processing... Name Language Co…" at bounding box center [255, 75] width 461 height 68
click at [433, 44] on div "Search: קשת טעמים All Active Not Active" at bounding box center [255, 48] width 456 height 9
click at [433, 45] on input "קשת טעמים" at bounding box center [430, 48] width 46 height 8
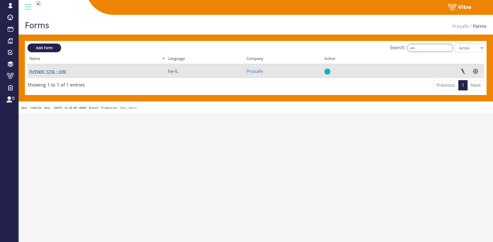
type input "מזון -"
click at [36, 71] on link "מזון - סקר תשתיות" at bounding box center [48, 71] width 36 height 6
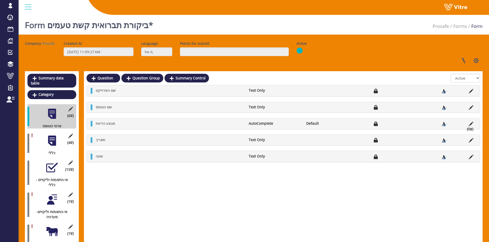
click at [51, 140] on div at bounding box center [52, 141] width 12 height 12
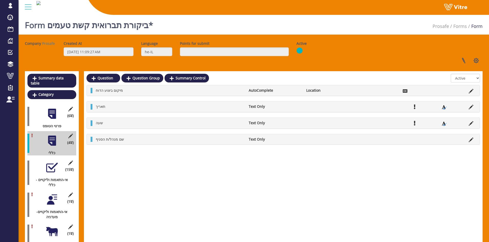
click at [468, 105] on li at bounding box center [471, 106] width 10 height 5
click at [468, 107] on li at bounding box center [471, 106] width 10 height 5
click at [471, 108] on icon at bounding box center [471, 107] width 5 height 5
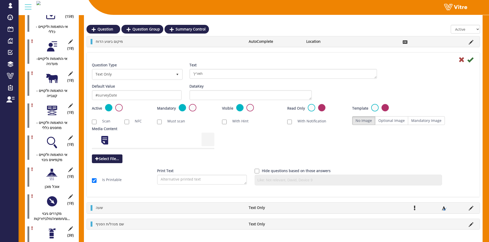
scroll to position [154, 0]
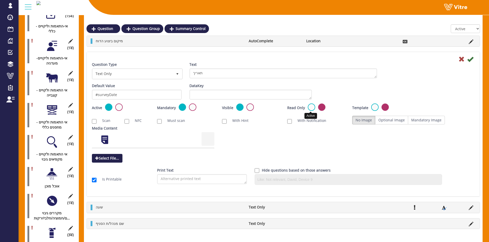
click at [311, 110] on label at bounding box center [311, 107] width 7 height 7
click at [0, 0] on input "radio" at bounding box center [0, 0] width 0 height 0
click at [472, 57] on icon at bounding box center [470, 59] width 6 height 6
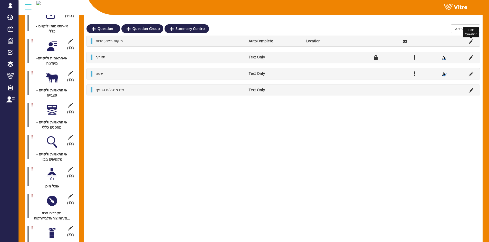
click at [471, 42] on icon at bounding box center [471, 42] width 5 height 5
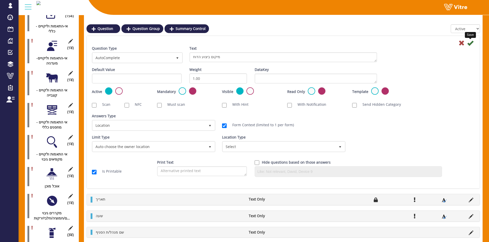
click at [472, 43] on icon at bounding box center [470, 43] width 6 height 6
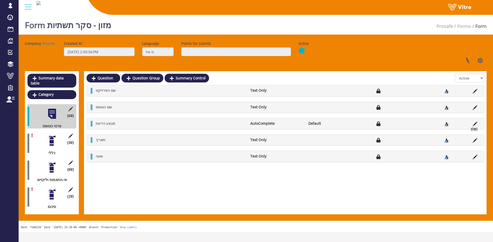
click at [52, 137] on div at bounding box center [52, 141] width 12 height 12
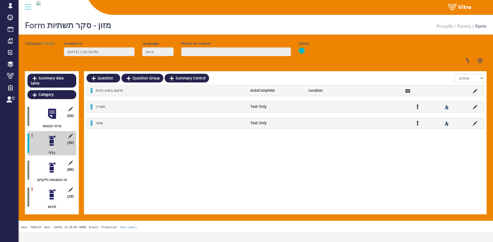
click at [473, 107] on icon at bounding box center [474, 107] width 5 height 5
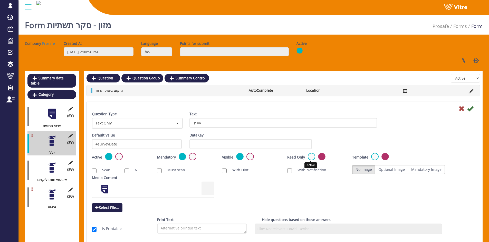
click at [310, 155] on label at bounding box center [311, 156] width 7 height 7
click at [0, 0] on input "radio" at bounding box center [0, 0] width 0 height 0
click at [471, 109] on icon at bounding box center [470, 109] width 6 height 6
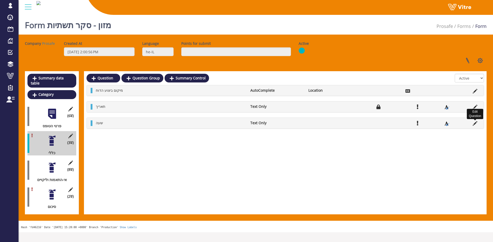
click at [473, 125] on icon at bounding box center [474, 123] width 5 height 5
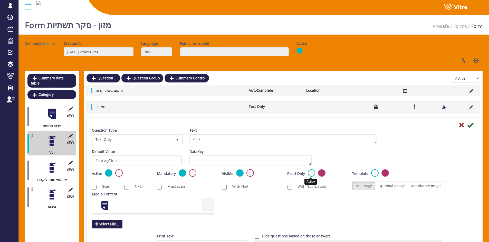
click at [312, 174] on label at bounding box center [311, 173] width 7 height 7
click at [0, 0] on input "radio" at bounding box center [0, 0] width 0 height 0
click at [471, 125] on icon at bounding box center [470, 125] width 6 height 6
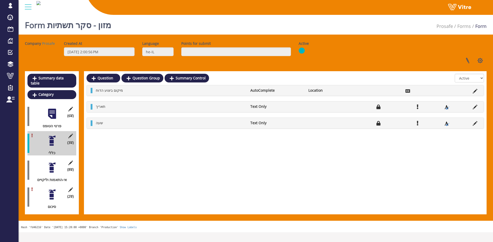
click at [472, 94] on div "מיקום ביצוע הדוח AutoComplete Location" at bounding box center [285, 90] width 397 height 10
click at [474, 92] on icon at bounding box center [474, 91] width 5 height 5
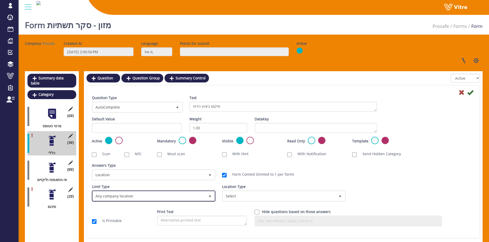
click at [171, 196] on span "Any company location" at bounding box center [149, 196] width 113 height 9
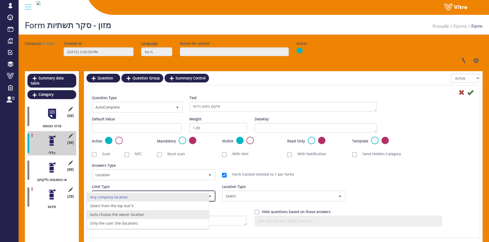
click at [164, 213] on li "Auto choose the owner location" at bounding box center [148, 215] width 122 height 9
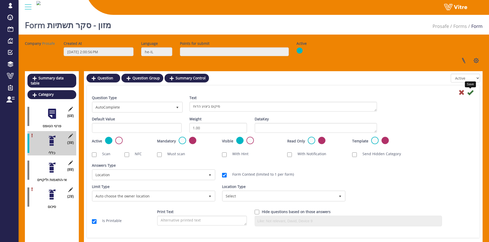
click at [473, 93] on icon at bounding box center [470, 93] width 6 height 6
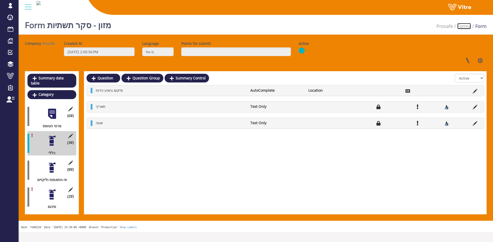
click at [464, 26] on link "Forms" at bounding box center [464, 26] width 14 height 6
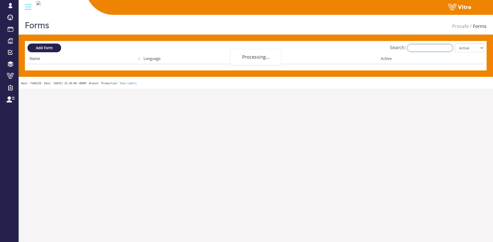
click at [440, 49] on input "Search:" at bounding box center [430, 48] width 46 height 8
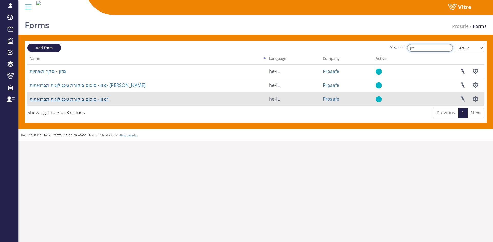
type input "מזון"
click at [77, 101] on link "מזון- סיכום ביקורת טכנולוגית תברואתית*" at bounding box center [70, 99] width 80 height 6
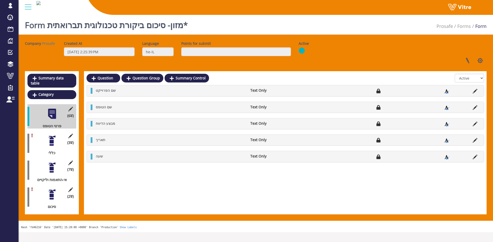
click at [52, 135] on div at bounding box center [52, 141] width 12 height 12
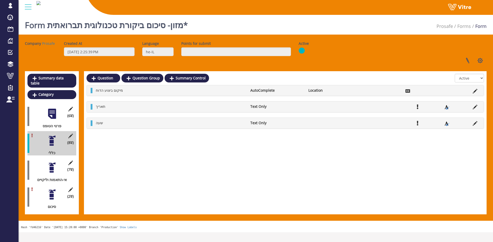
click at [474, 107] on icon at bounding box center [474, 107] width 5 height 5
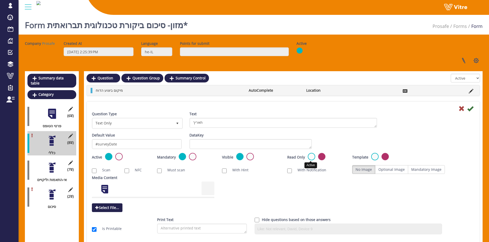
click at [313, 159] on label at bounding box center [311, 156] width 7 height 7
click at [0, 0] on input "radio" at bounding box center [0, 0] width 0 height 0
click at [473, 113] on div "Question Type Text Only 5 Text תאריך" at bounding box center [283, 122] width 390 height 21
click at [472, 111] on icon at bounding box center [470, 109] width 6 height 6
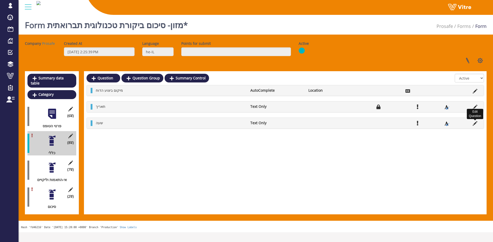
click at [475, 125] on icon at bounding box center [474, 123] width 5 height 5
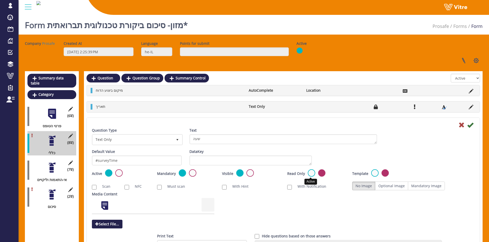
click at [310, 173] on label at bounding box center [311, 173] width 7 height 7
click at [0, 0] on input "radio" at bounding box center [0, 0] width 0 height 0
click at [471, 125] on icon at bounding box center [470, 125] width 6 height 6
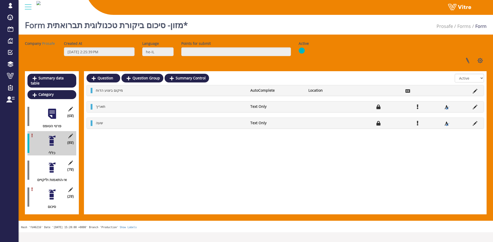
click at [475, 93] on icon at bounding box center [474, 91] width 5 height 5
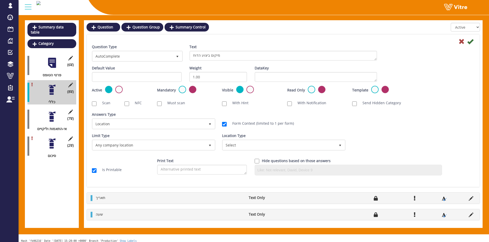
scroll to position [51, 0]
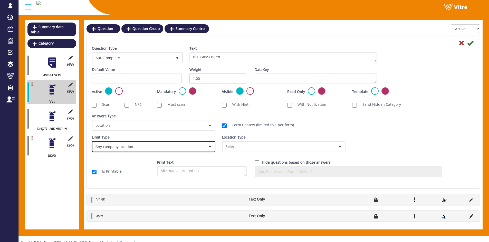
click at [175, 148] on span "Any company location" at bounding box center [149, 146] width 113 height 9
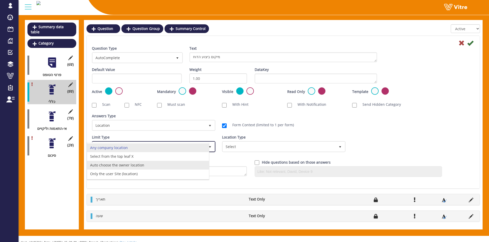
click at [150, 167] on li "Auto choose the owner location" at bounding box center [148, 165] width 122 height 9
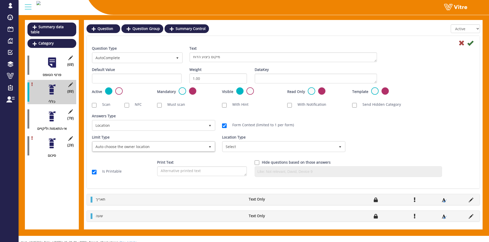
click at [470, 46] on icon at bounding box center [470, 43] width 6 height 6
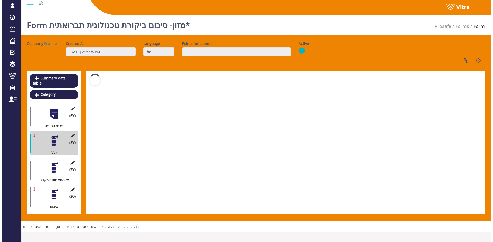
scroll to position [0, 0]
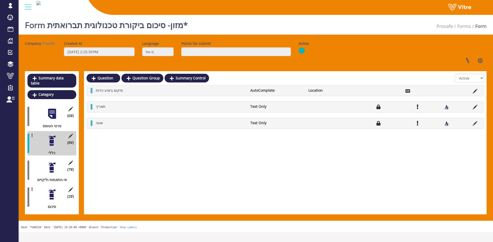
click at [459, 30] on li "Forms" at bounding box center [462, 26] width 18 height 7
click at [460, 28] on link "Forms" at bounding box center [464, 26] width 14 height 6
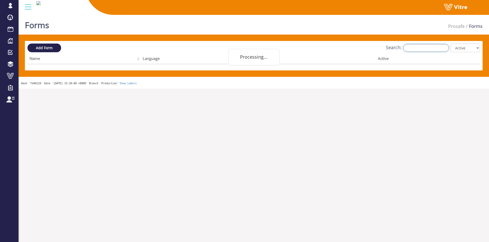
click at [439, 50] on input "Search:" at bounding box center [426, 48] width 46 height 8
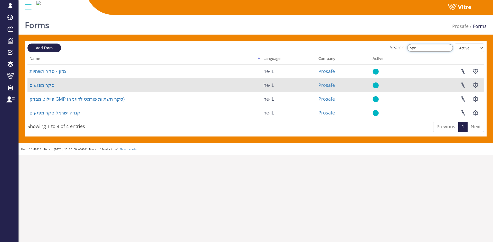
type input "סקר"
click at [52, 85] on td "סקר מפגעים" at bounding box center [144, 85] width 234 height 14
click at [50, 85] on link "סקר מפגעים" at bounding box center [42, 85] width 25 height 6
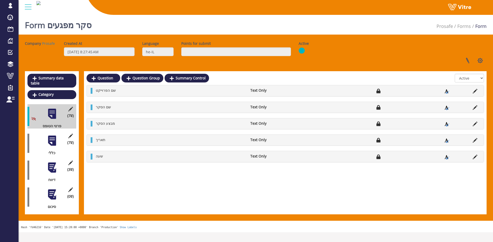
click at [48, 138] on div at bounding box center [52, 141] width 12 height 12
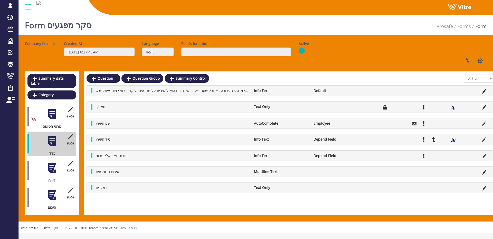
click at [57, 108] on div at bounding box center [52, 114] width 12 height 12
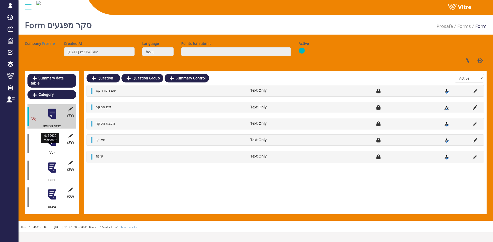
click at [47, 151] on div "כללי" at bounding box center [49, 153] width 45 height 5
click at [49, 142] on div "(8 ) כללי" at bounding box center [51, 143] width 49 height 24
click at [51, 139] on div at bounding box center [52, 141] width 12 height 12
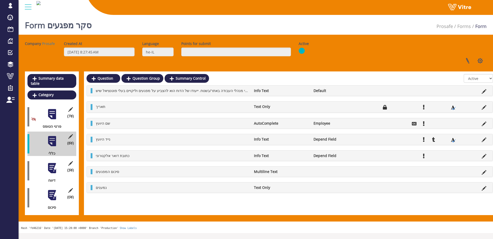
click at [50, 158] on div "(3 ) דיווח" at bounding box center [51, 170] width 49 height 24
